Goal: Find specific page/section: Find specific page/section

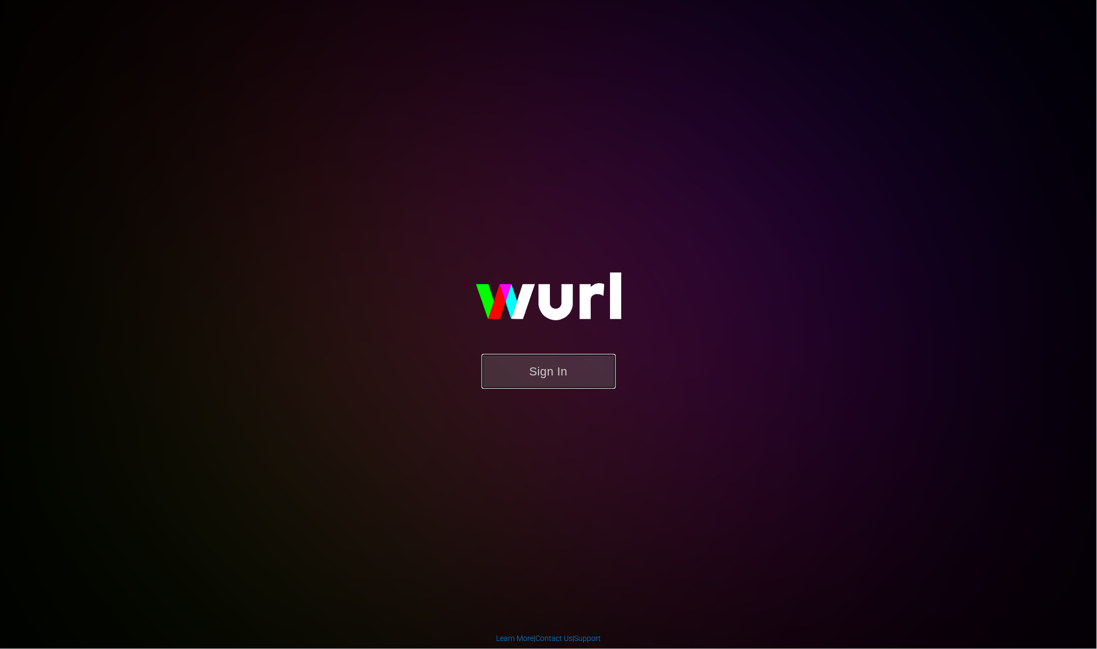
click at [510, 365] on button "Sign In" at bounding box center [548, 371] width 134 height 35
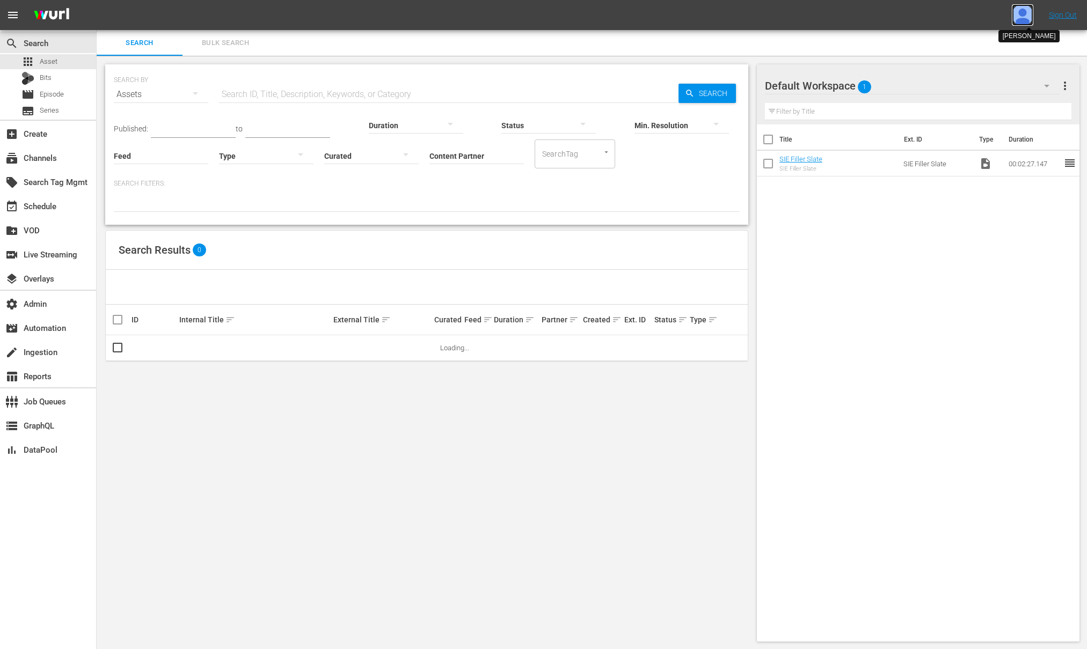
click at [1030, 17] on img at bounding box center [1022, 14] width 21 height 21
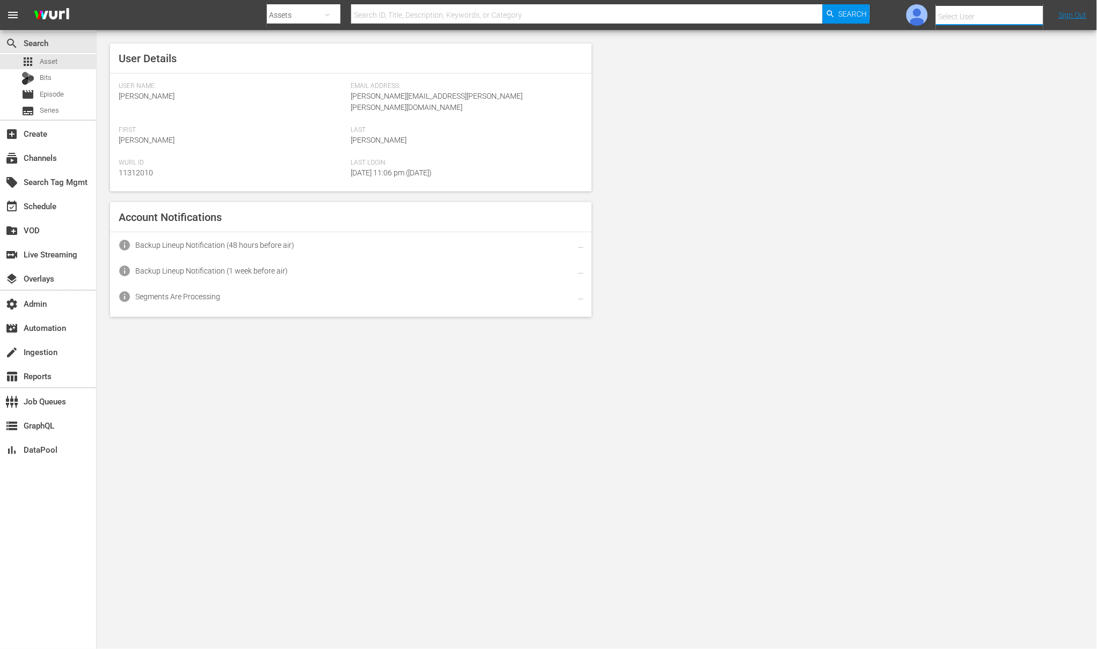
click at [966, 11] on input "text" at bounding box center [1004, 17] width 137 height 26
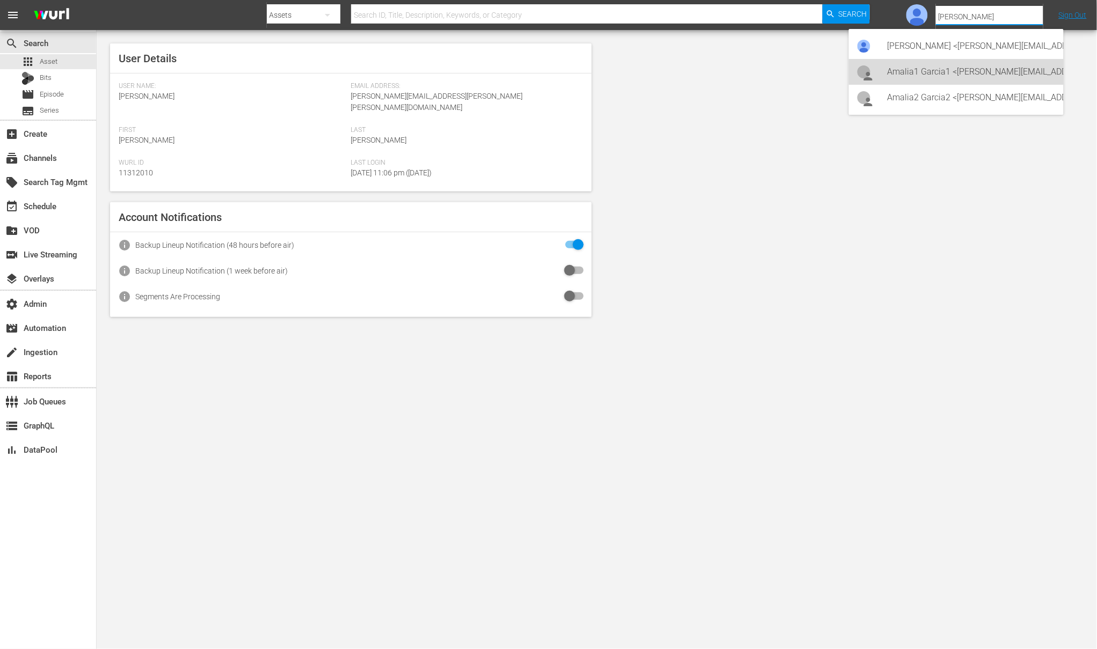
click at [956, 65] on div "Amalia1 Garcia1 <amalia.garcia+testing1@wurl.com>" at bounding box center [970, 72] width 167 height 26
type input "Amalia1 Garcia1 (11312213)"
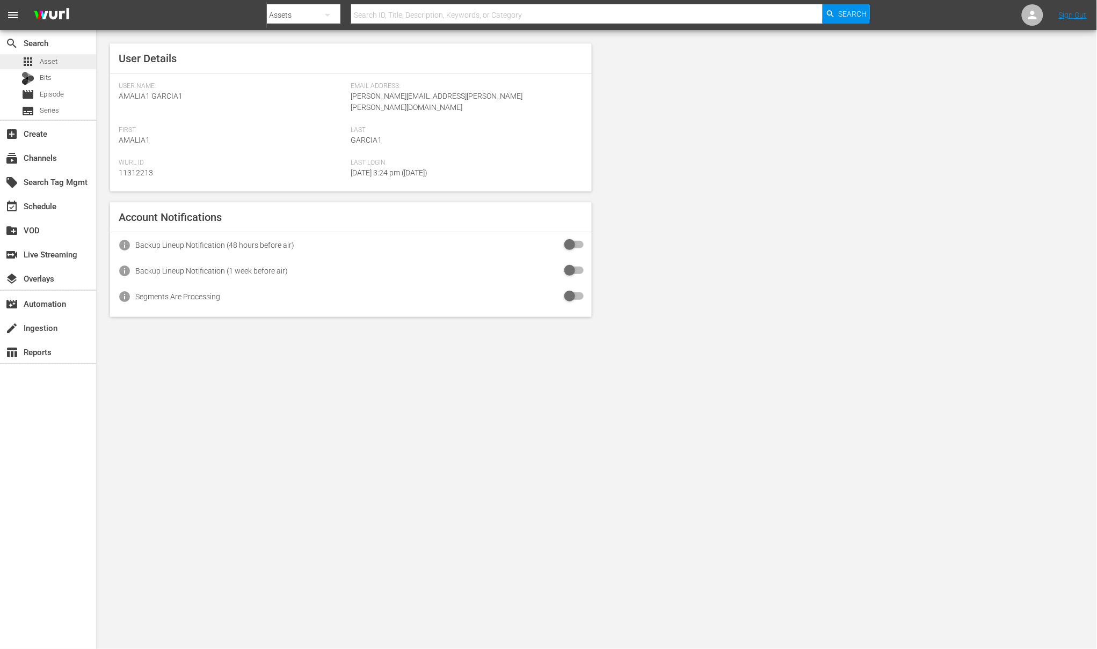
click at [42, 61] on span "Asset" at bounding box center [49, 61] width 18 height 11
